Goal: Task Accomplishment & Management: Manage account settings

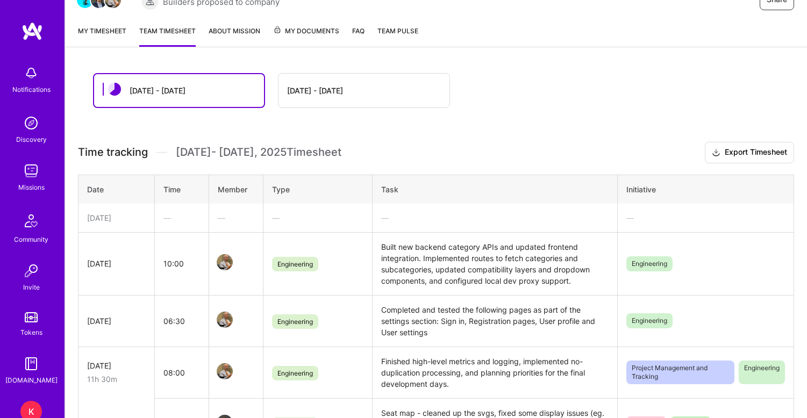
scroll to position [125, 0]
click at [97, 30] on link "My timesheet" at bounding box center [102, 36] width 48 height 22
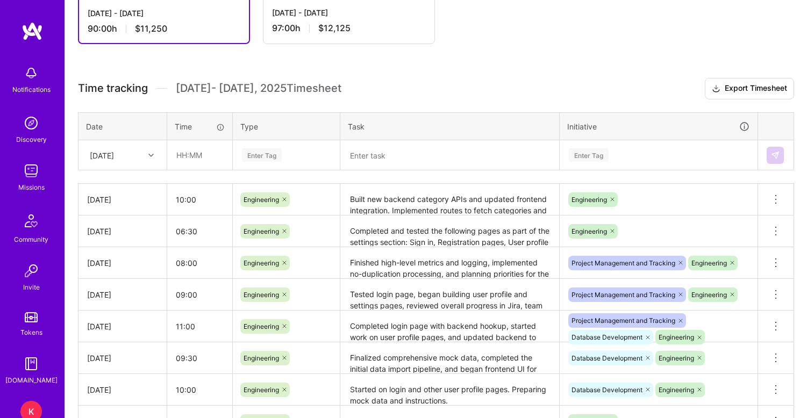
scroll to position [258, 0]
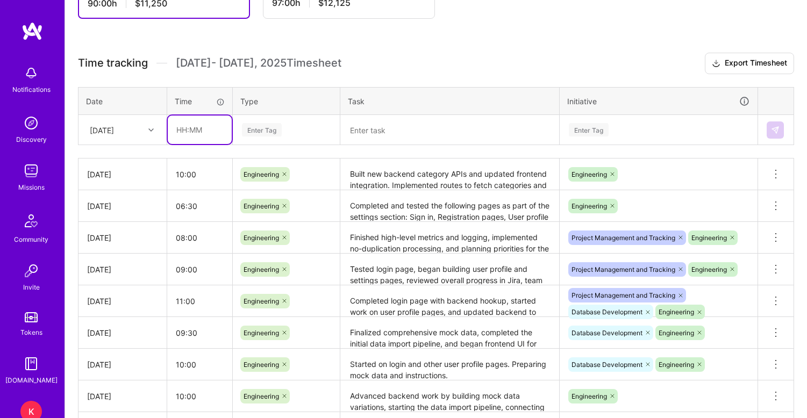
click at [184, 132] on input "text" at bounding box center [200, 130] width 64 height 29
type input "12:00"
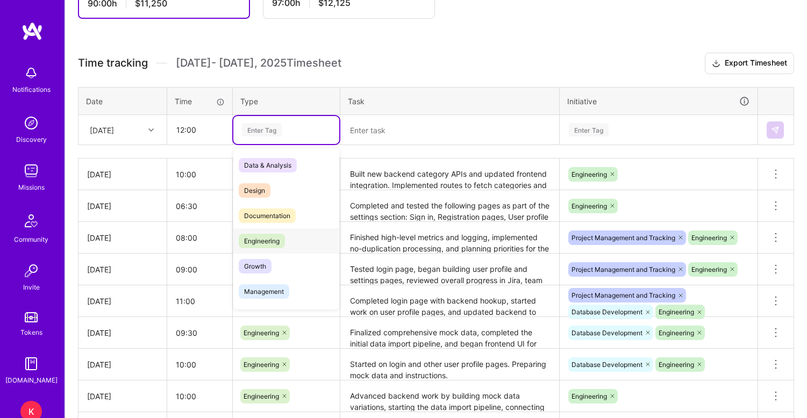
click at [261, 244] on span "Engineering" at bounding box center [262, 241] width 46 height 15
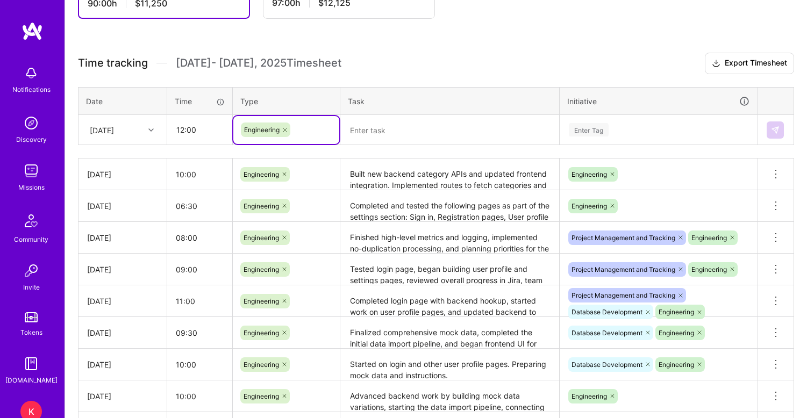
click at [388, 137] on textarea at bounding box center [450, 130] width 217 height 28
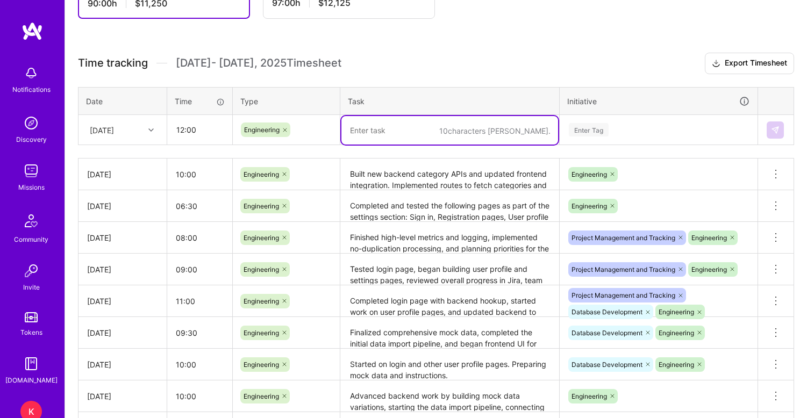
paste textarea "Delivered backend APIs for grouping, category, and performer pages, including a…"
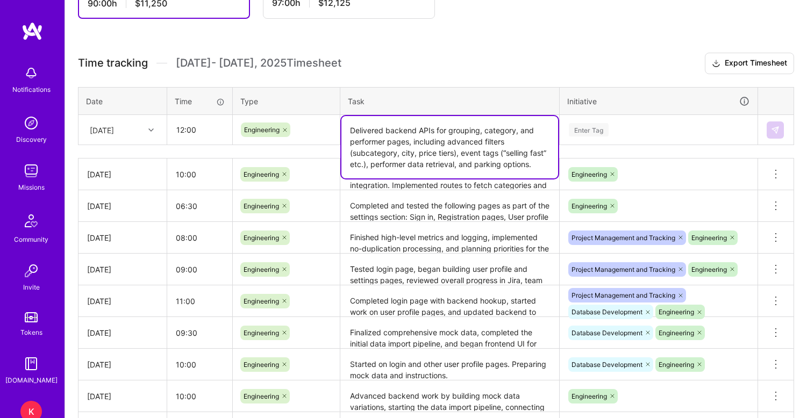
type textarea "Delivered backend APIs for grouping, category, and performer pages, including a…"
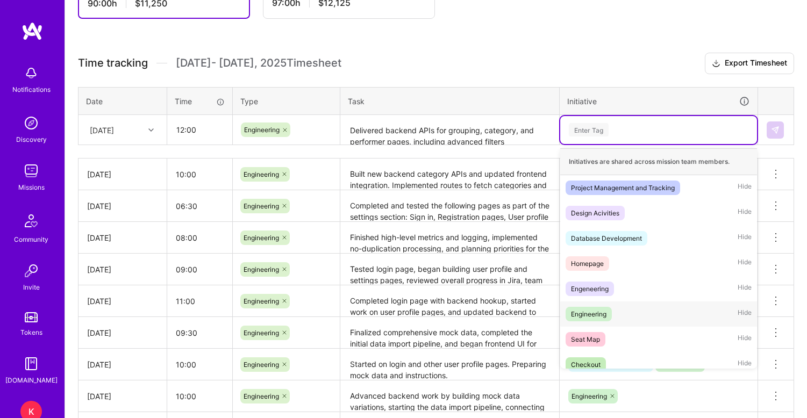
click at [591, 314] on div "Engineering" at bounding box center [588, 314] width 35 height 11
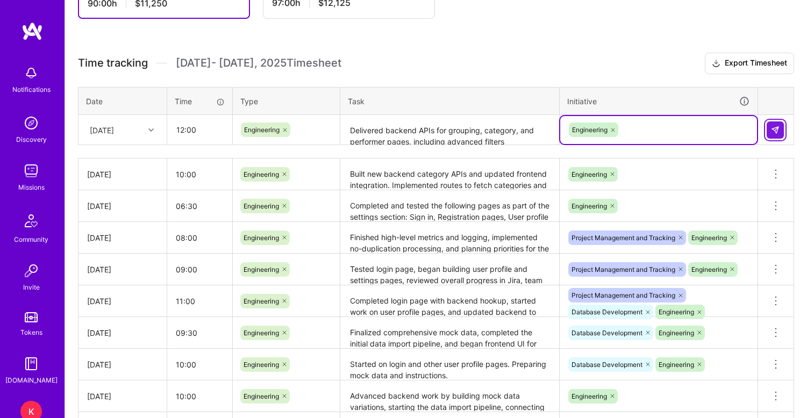
click at [778, 132] on img at bounding box center [775, 130] width 9 height 9
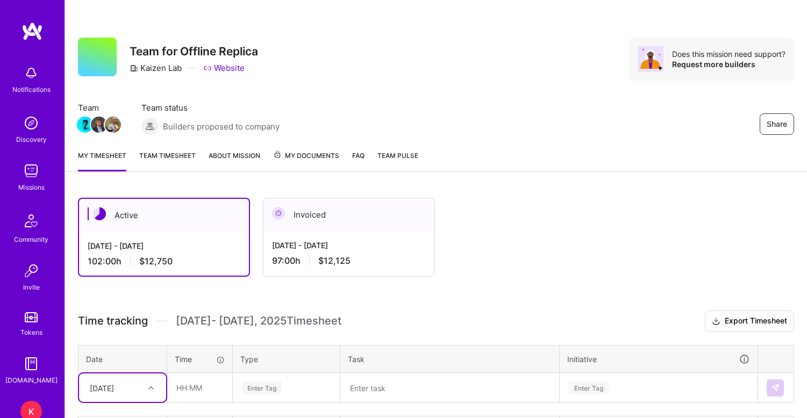
scroll to position [0, 0]
